Goal: Information Seeking & Learning: Understand process/instructions

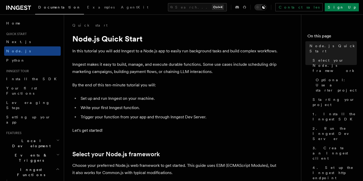
click at [277, 103] on ul "Set up and run Inngest on your machine. Write your first Inngest function. Trig…" at bounding box center [175, 108] width 207 height 26
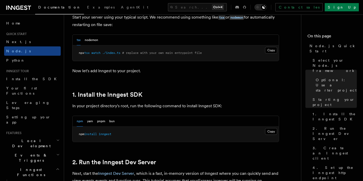
scroll to position [268, 0]
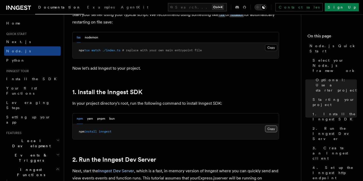
click at [273, 127] on button "Copy Copied" at bounding box center [271, 129] width 12 height 7
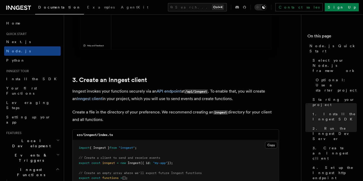
scroll to position [670, 0]
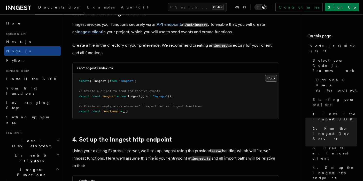
click at [274, 76] on button "Copy Copied" at bounding box center [271, 78] width 12 height 7
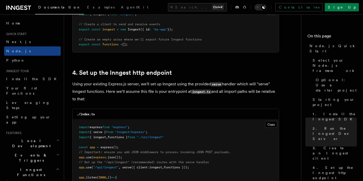
scroll to position [804, 0]
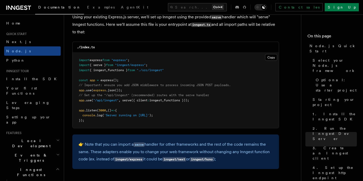
drag, startPoint x: 202, startPoint y: 100, endPoint x: 71, endPoint y: 100, distance: 131.6
copy span "app .use ( "/api/inngest" , serve ({ client : inngest , functions }));"
click at [276, 105] on pre "import express from "express" ; import { serve } from "inngest/express" ; impor…" at bounding box center [176, 91] width 206 height 76
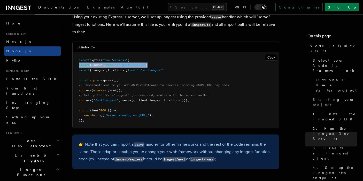
drag, startPoint x: 158, startPoint y: 64, endPoint x: 78, endPoint y: 65, distance: 80.1
click at [78, 65] on pre "import express from "express" ; import { serve } from "inngest/express" ; impor…" at bounding box center [176, 91] width 206 height 76
copy span "import { serve } from "inngest/express" ;"
